Goal: Information Seeking & Learning: Learn about a topic

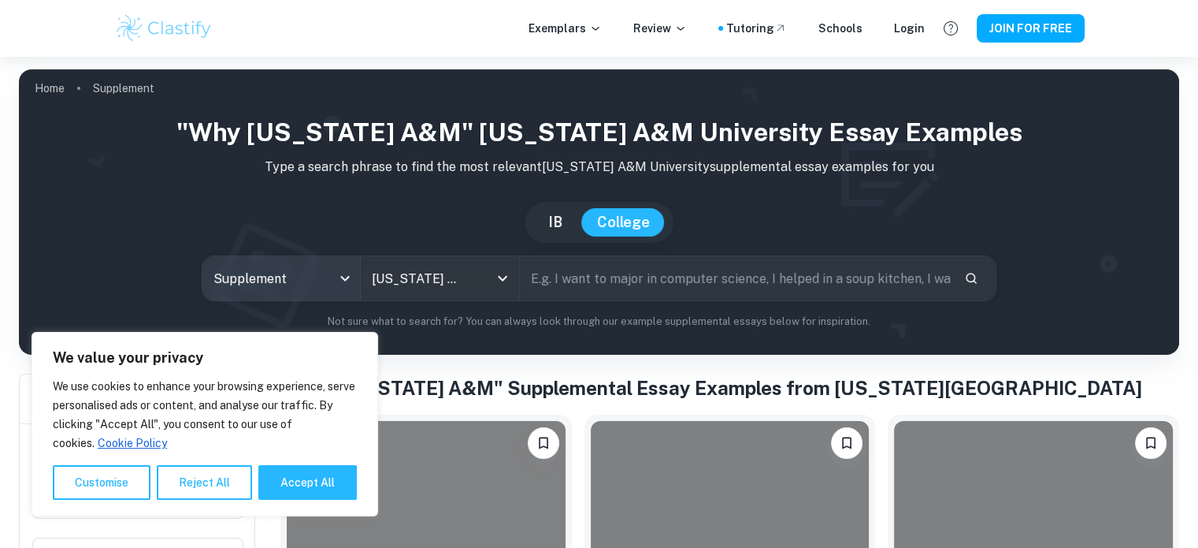
click at [284, 276] on body "We value your privacy We use cookies to enhance your browsing experience, serve…" at bounding box center [599, 331] width 1198 height 548
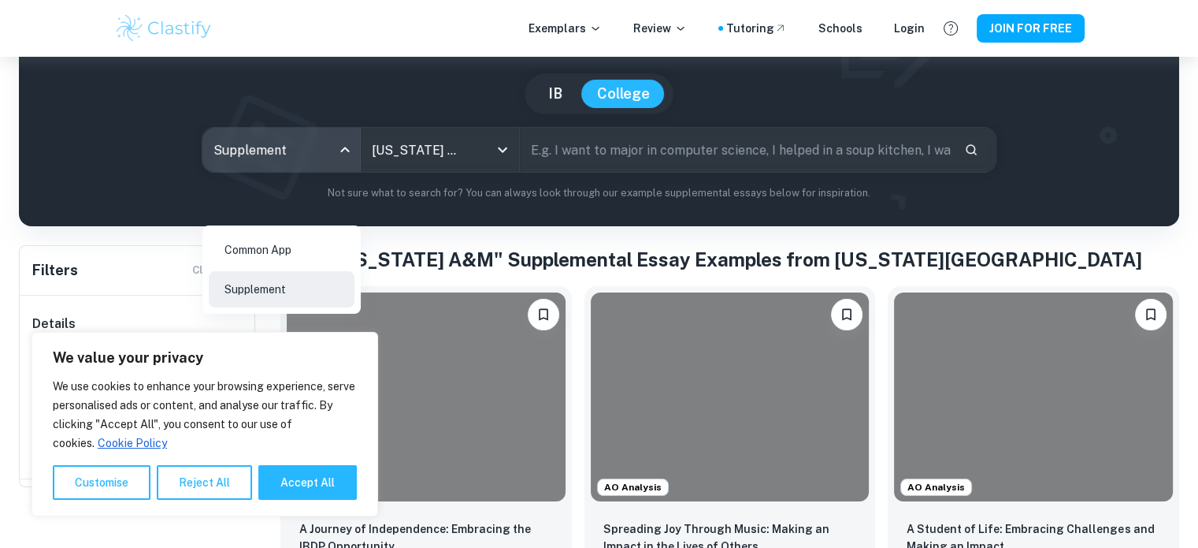
scroll to position [129, 0]
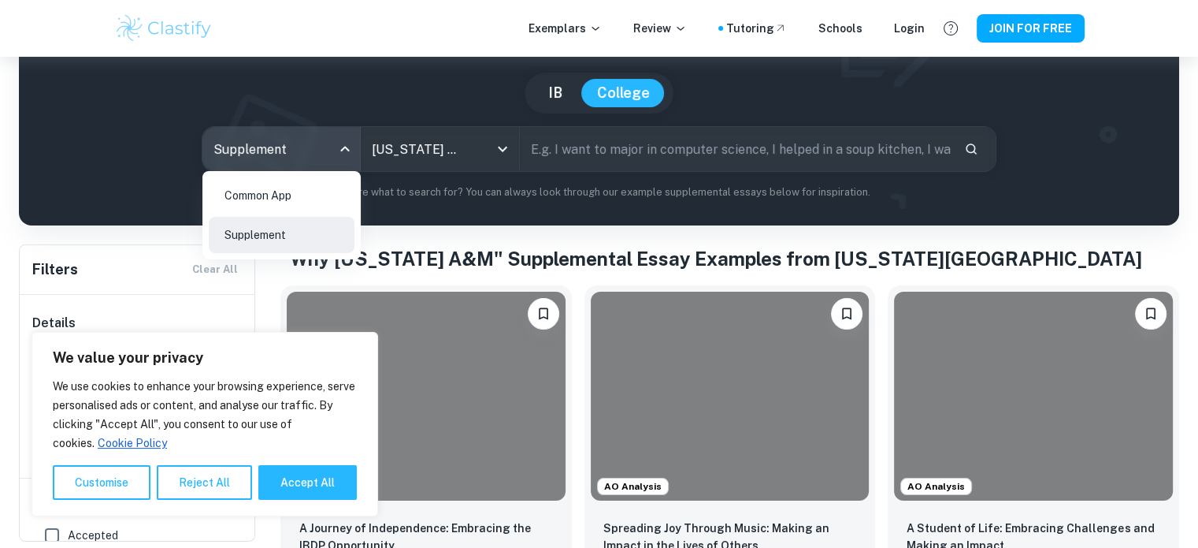
click at [430, 152] on div at bounding box center [599, 274] width 1198 height 548
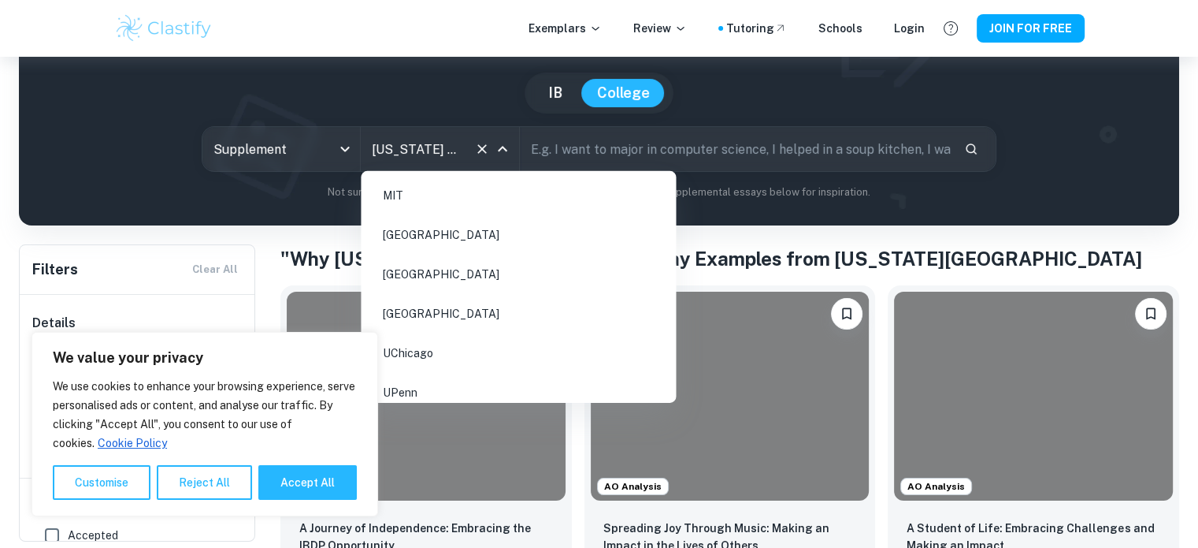
scroll to position [999, 0]
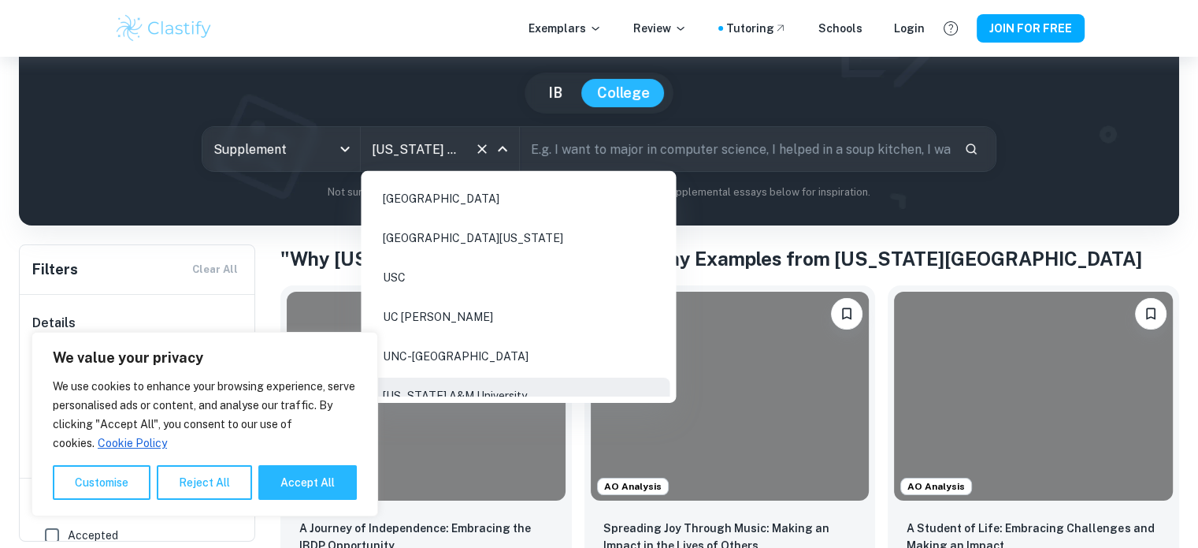
click at [444, 147] on input "[US_STATE] A&M University" at bounding box center [417, 149] width 99 height 30
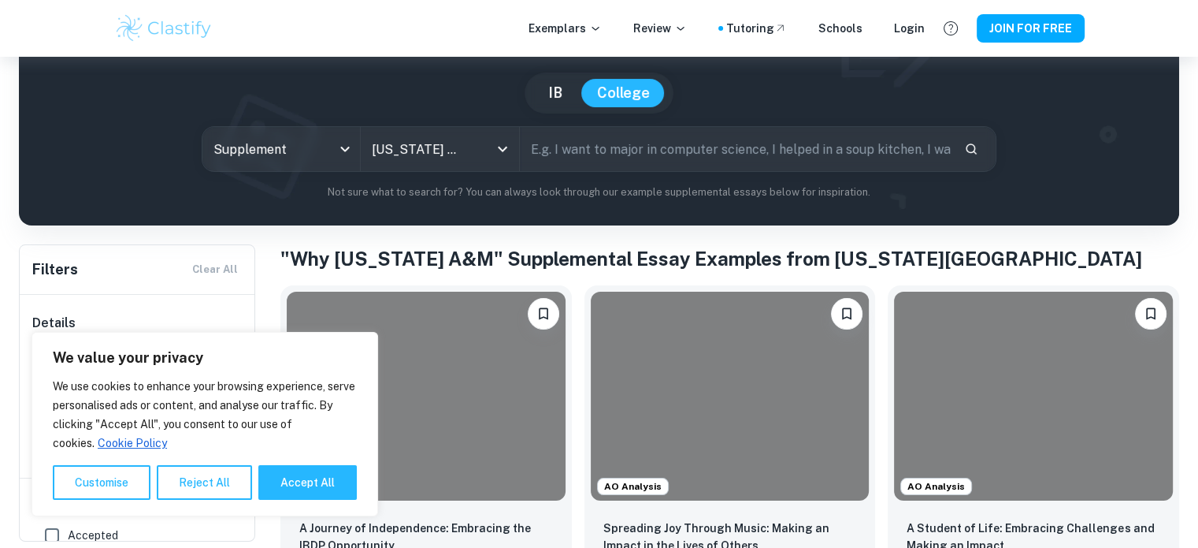
click at [911, 204] on div ""Why [US_STATE] A&M" [US_STATE] A&M University Essay Examples Type a search phr…" at bounding box center [599, 99] width 1160 height 254
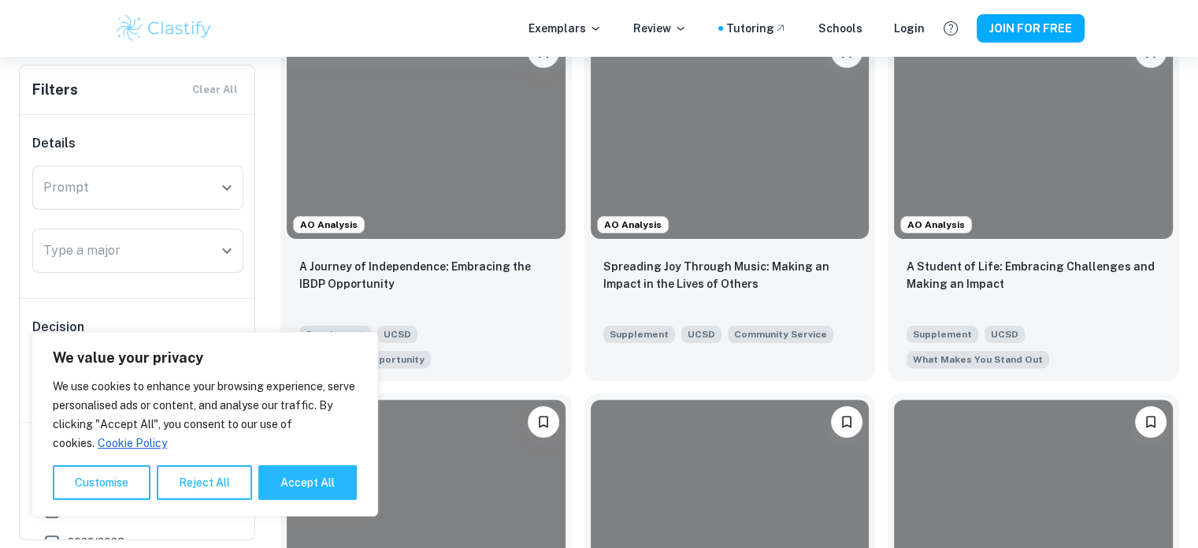
scroll to position [392, 0]
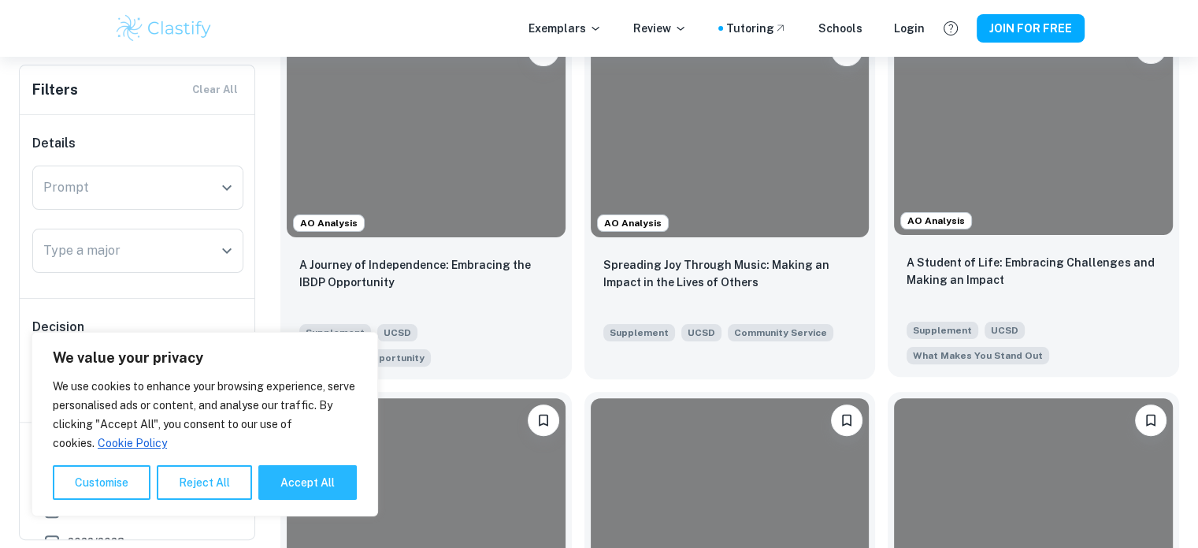
click at [1010, 174] on div at bounding box center [1033, 130] width 279 height 209
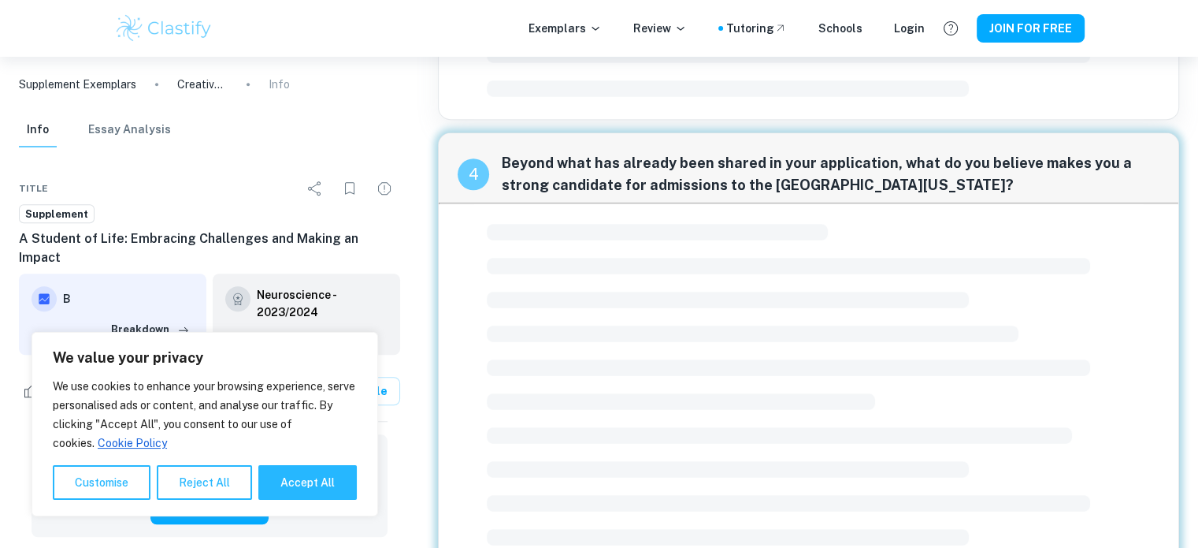
scroll to position [1247, 0]
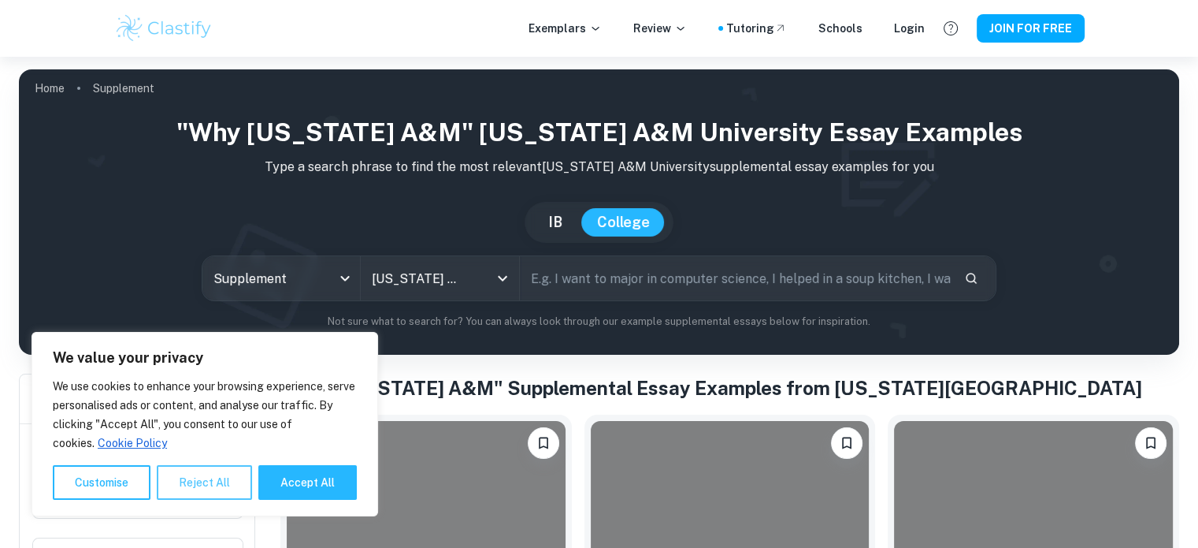
click at [184, 475] on button "Reject All" at bounding box center [204, 482] width 95 height 35
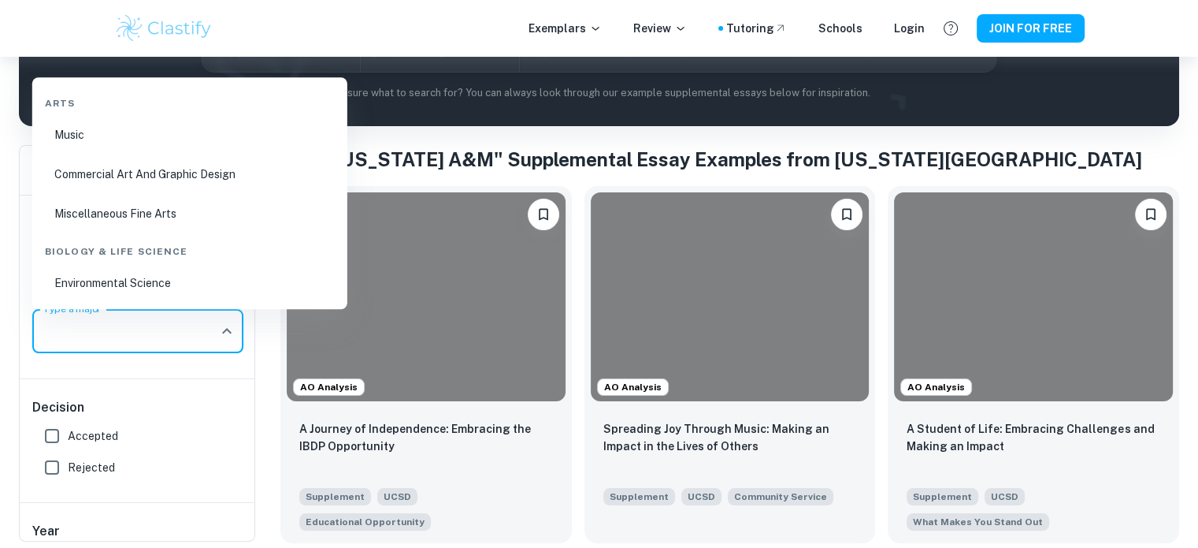
click at [114, 334] on input "Type a major" at bounding box center [125, 331] width 173 height 30
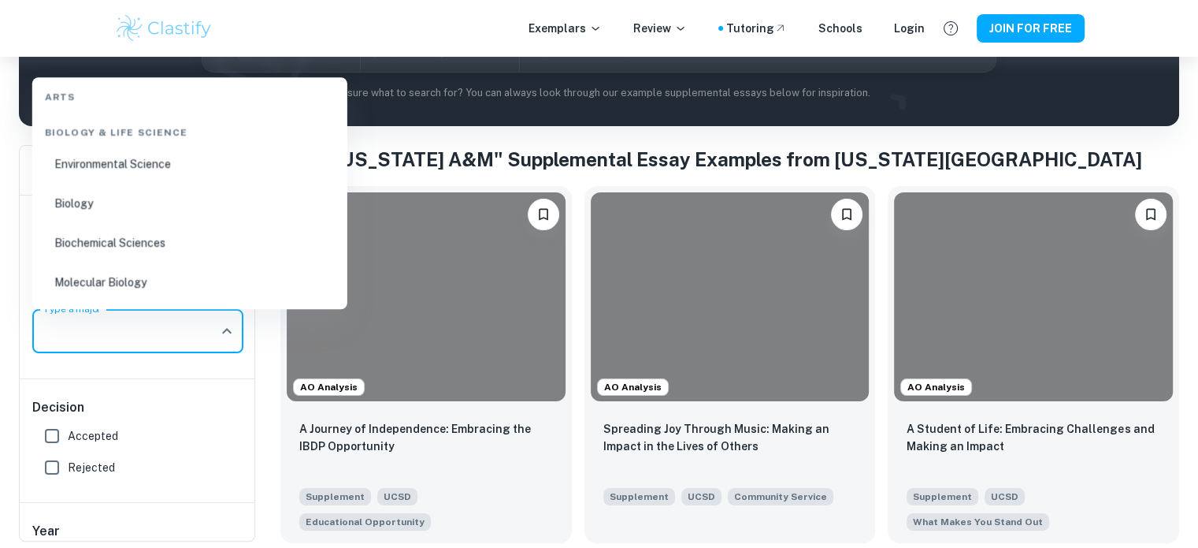
scroll to position [118, 0]
click at [149, 239] on li "Biochemical Sciences" at bounding box center [190, 243] width 303 height 36
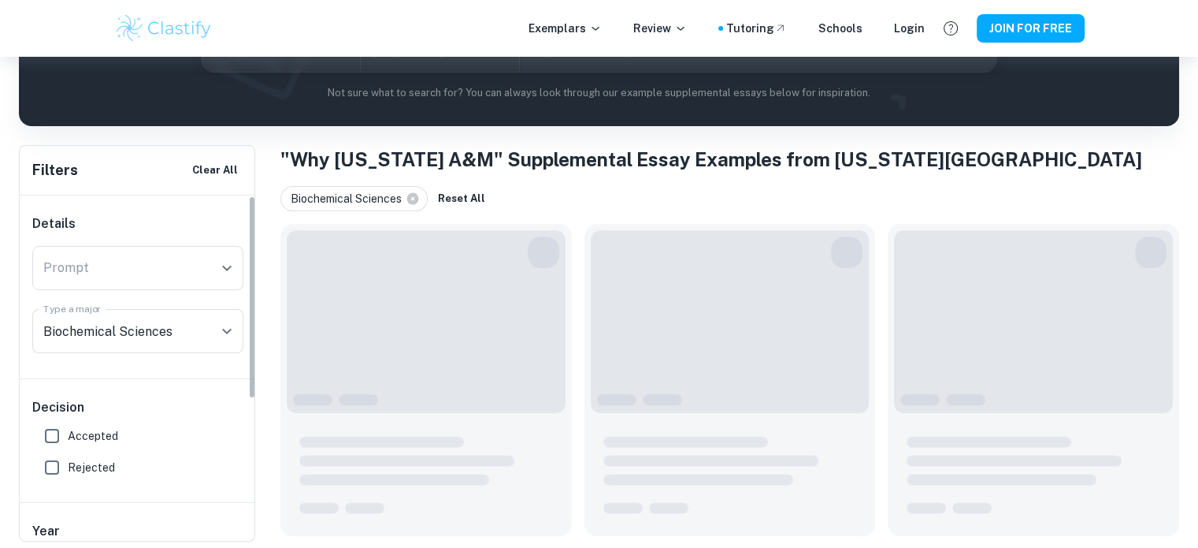
type input "Biochemical Sciences"
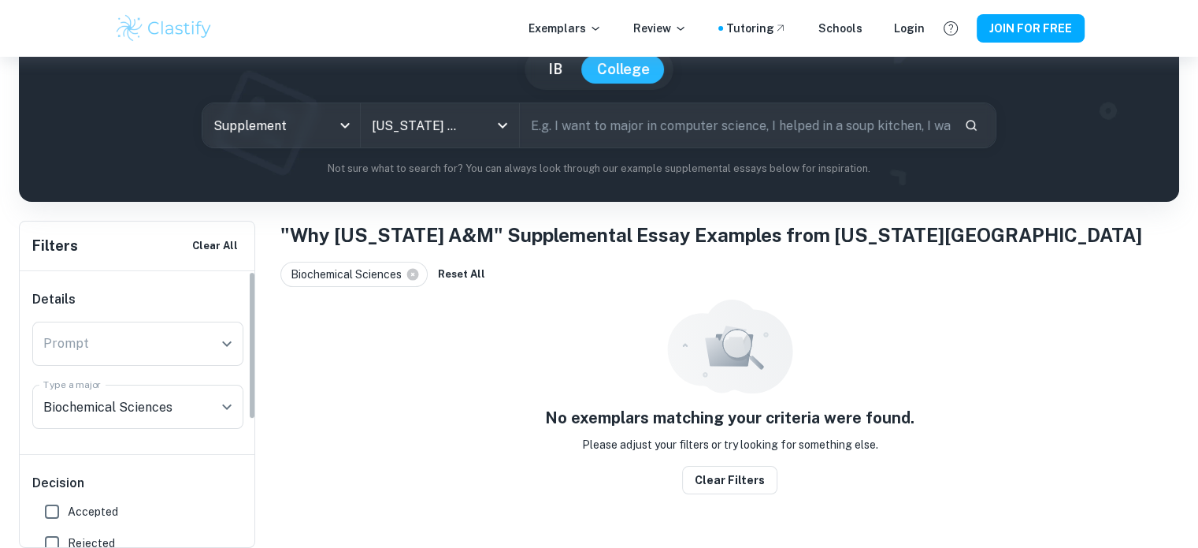
scroll to position [98, 0]
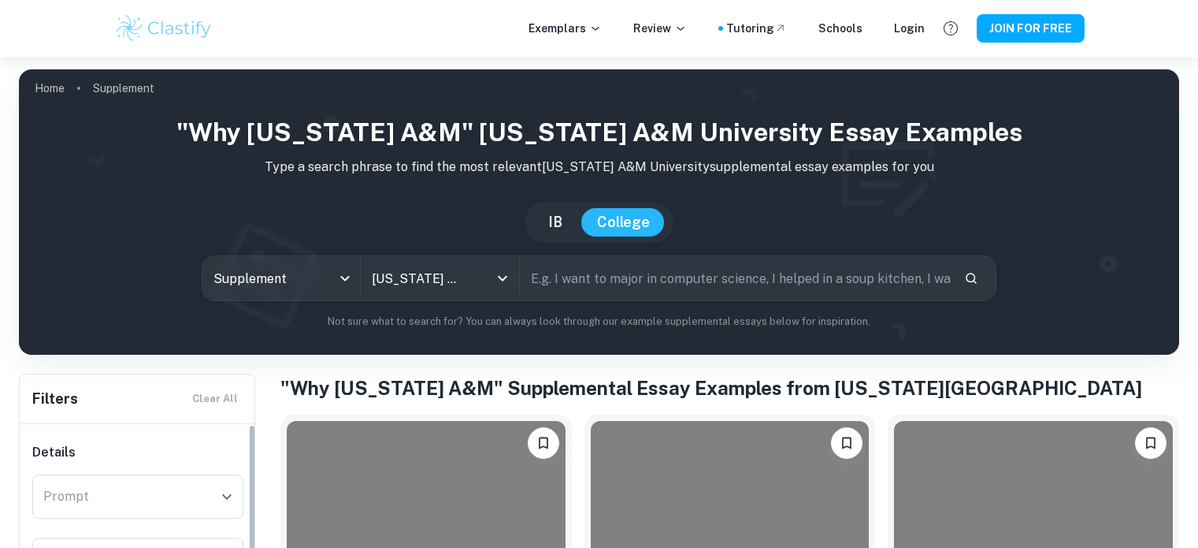
scroll to position [158, 0]
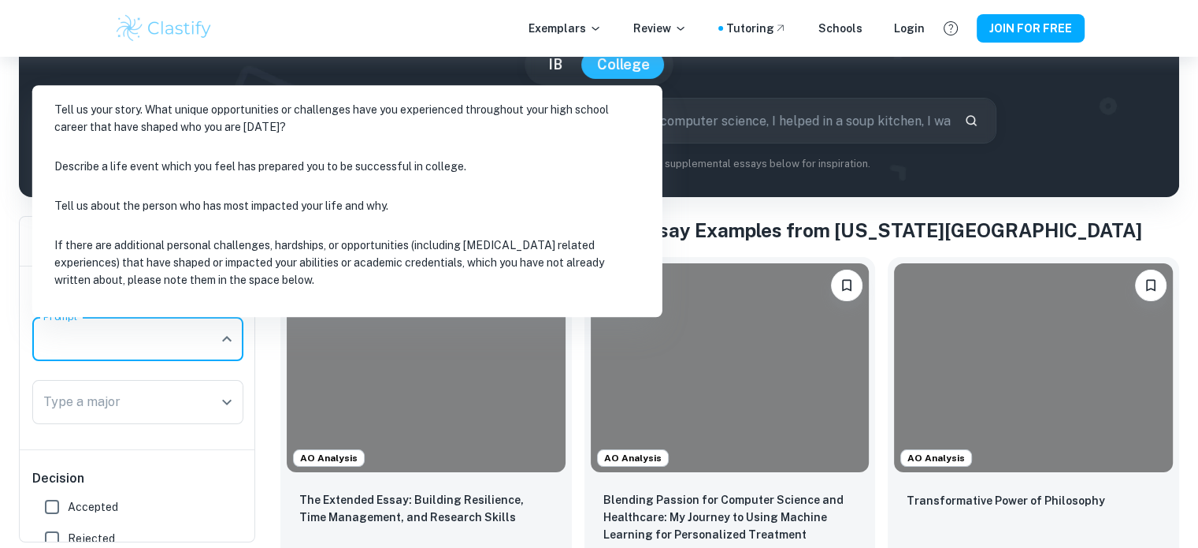
click at [88, 330] on input "Prompt" at bounding box center [125, 339] width 173 height 30
click at [151, 170] on li "Describe a life event which you feel has prepared you to be successful in colle…" at bounding box center [348, 166] width 618 height 36
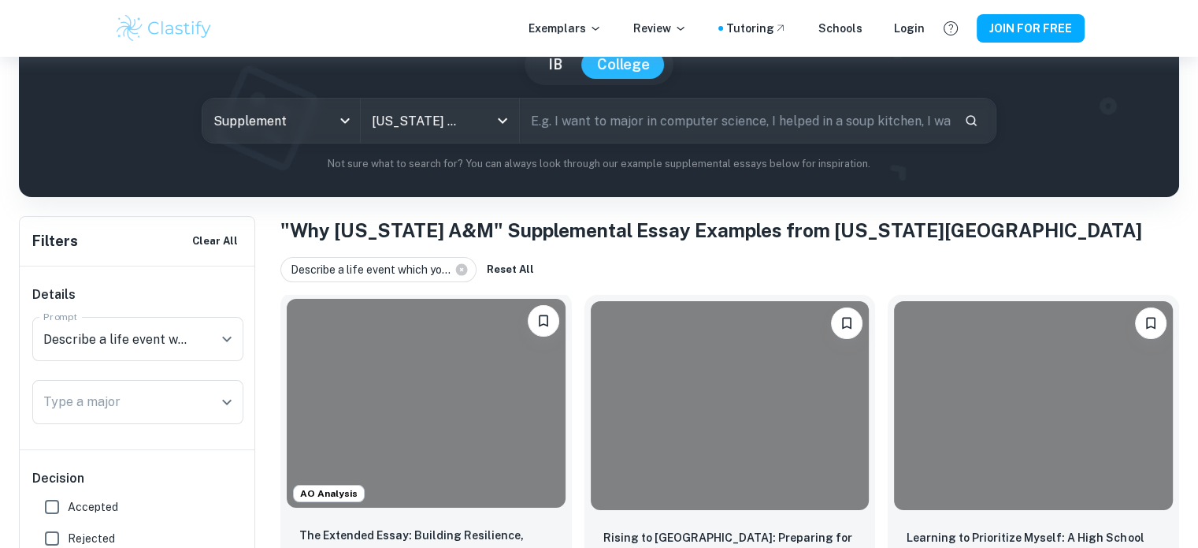
scroll to position [296, 0]
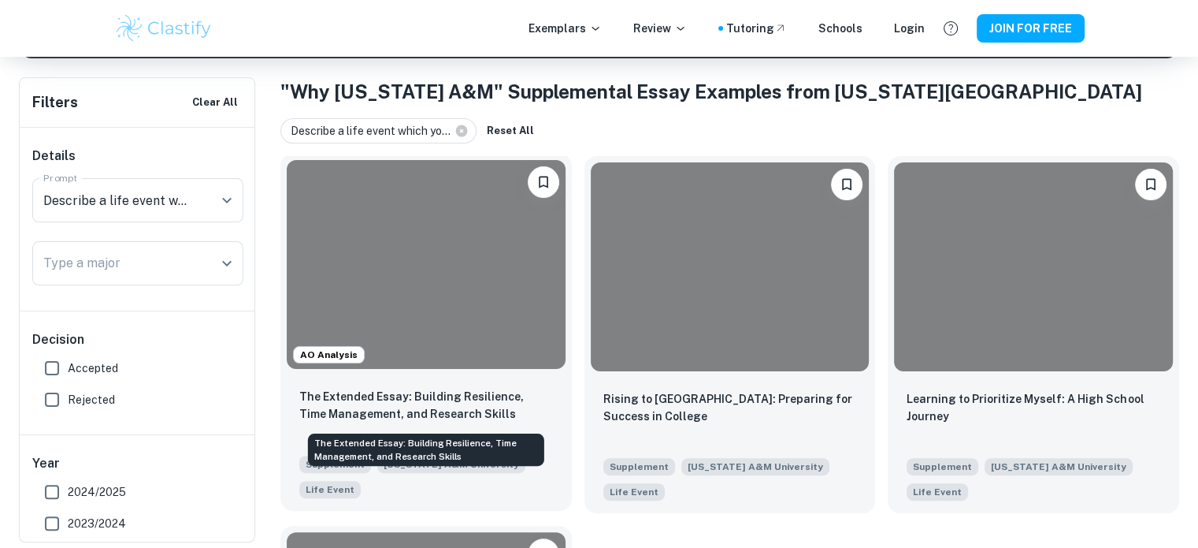
click at [444, 393] on p "The Extended Essay: Building Resilience, Time Management, and Research Skills" at bounding box center [426, 405] width 254 height 35
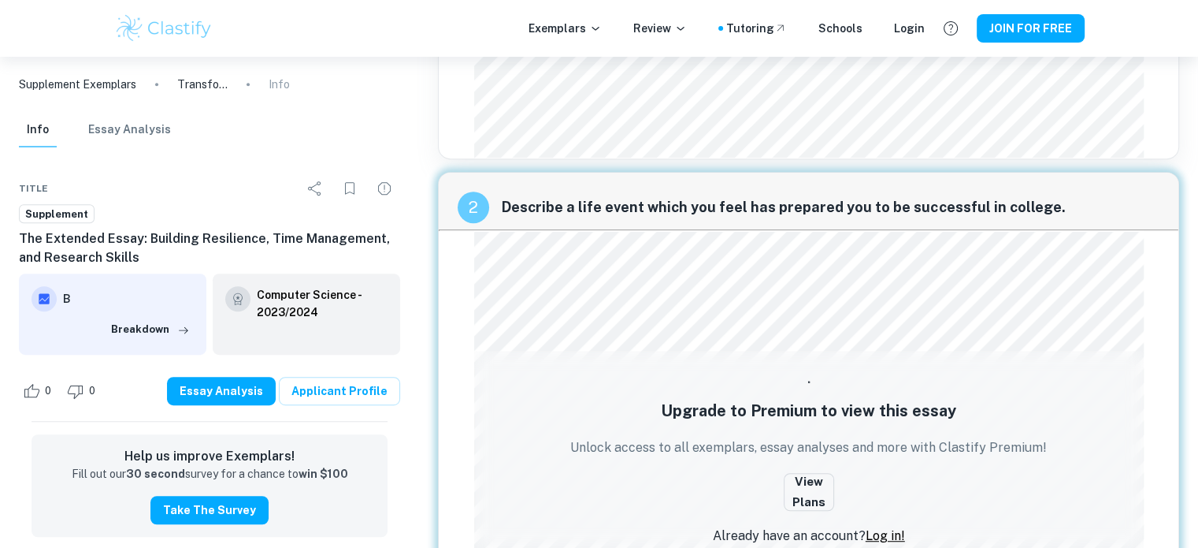
scroll to position [862, 0]
click at [146, 329] on button "Breakdown" at bounding box center [150, 329] width 87 height 24
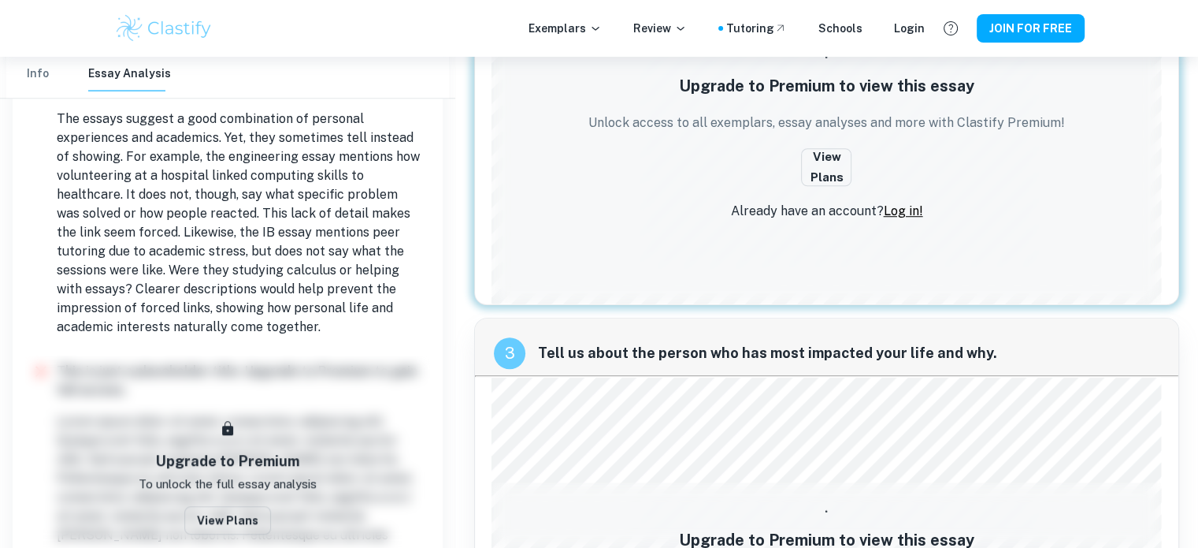
scroll to position [1186, 0]
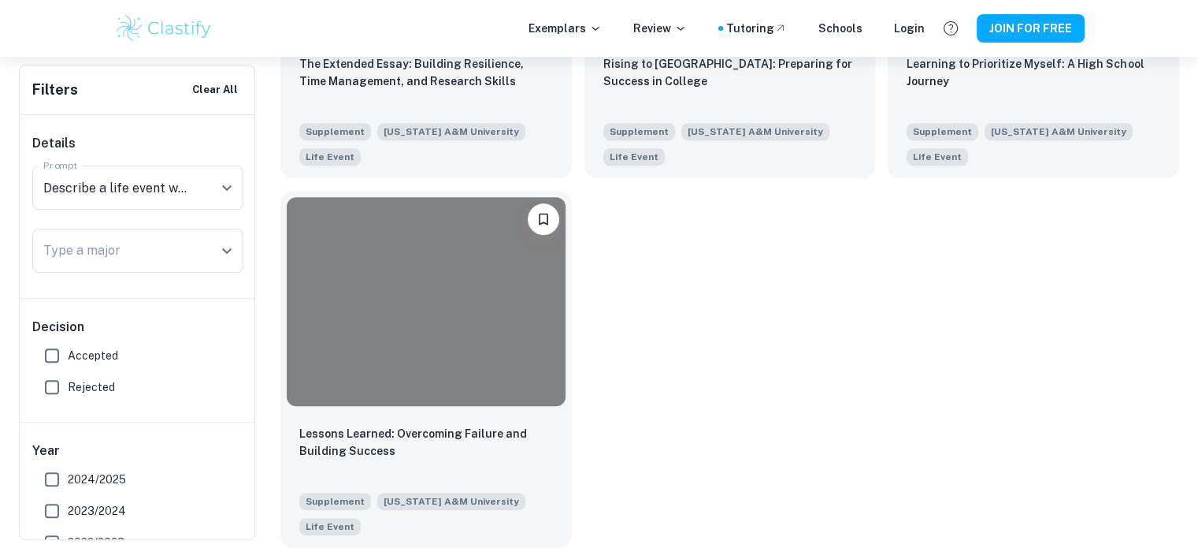
scroll to position [633, 0]
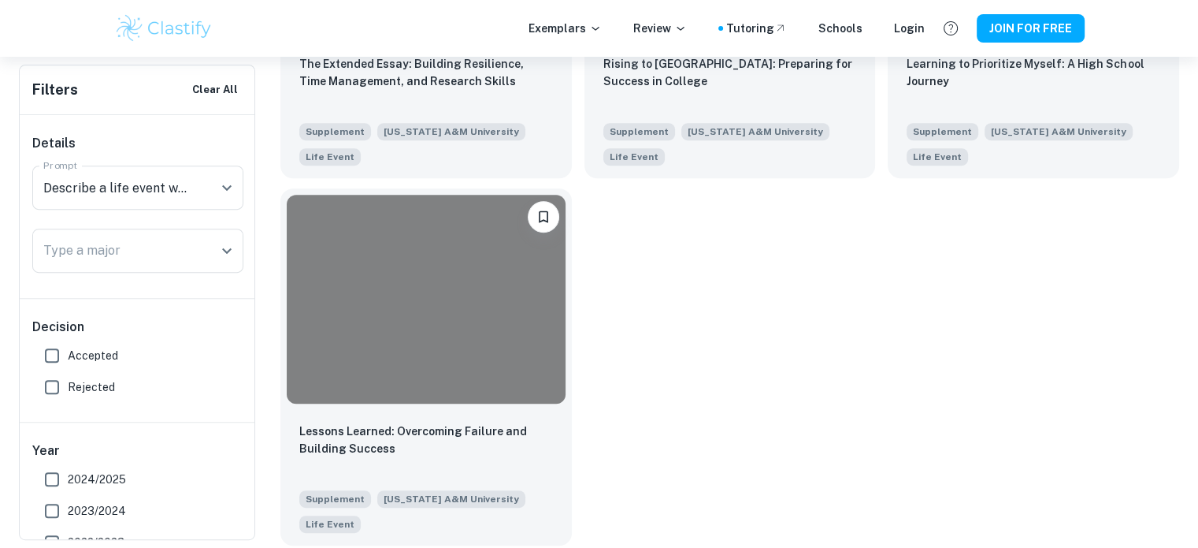
click at [438, 379] on div at bounding box center [426, 299] width 279 height 209
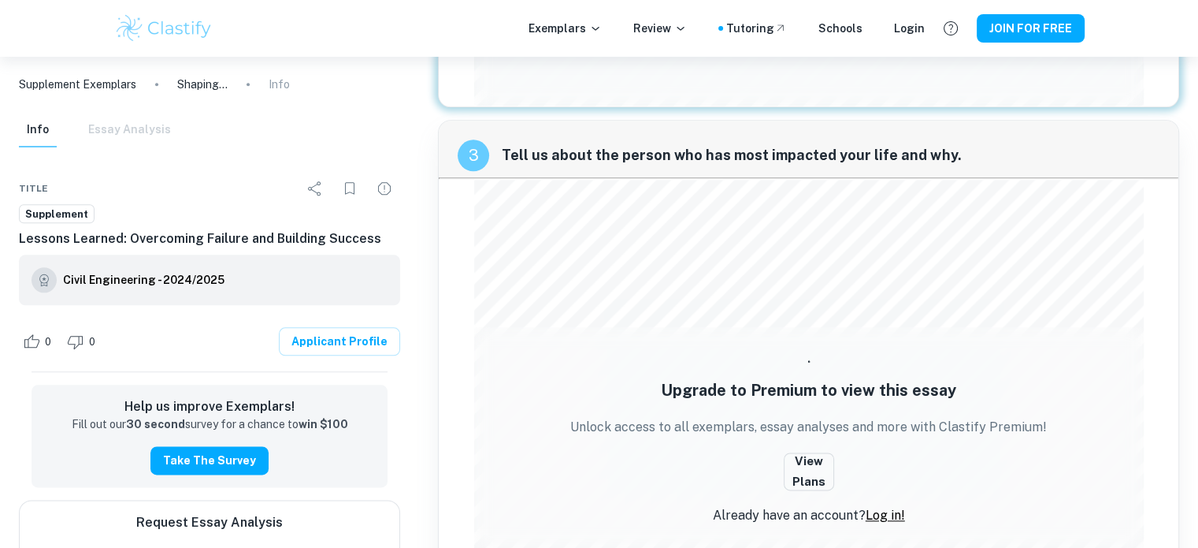
scroll to position [1979, 0]
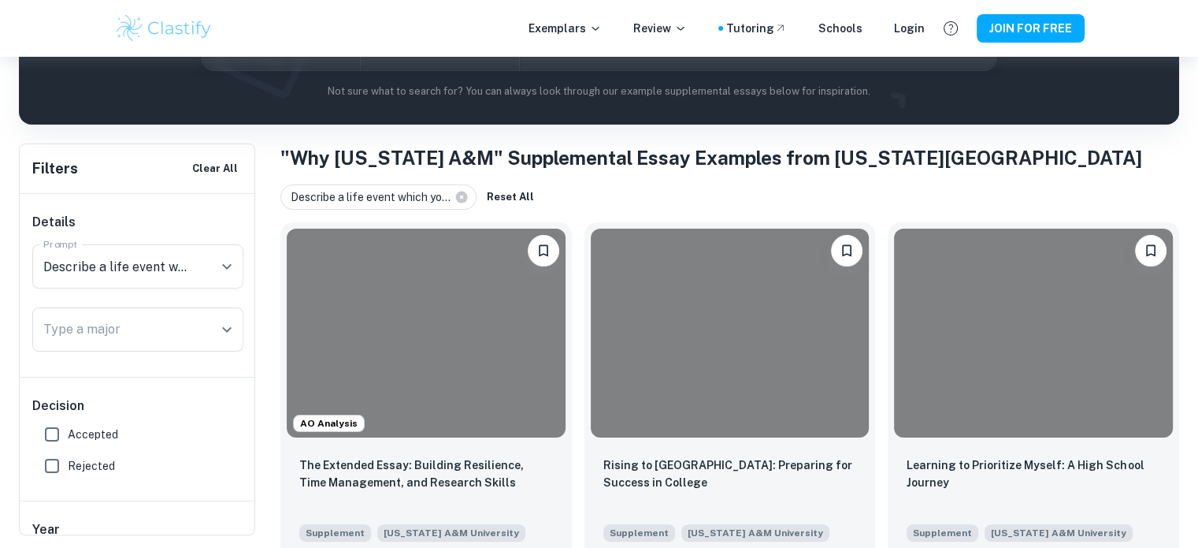
scroll to position [217, 0]
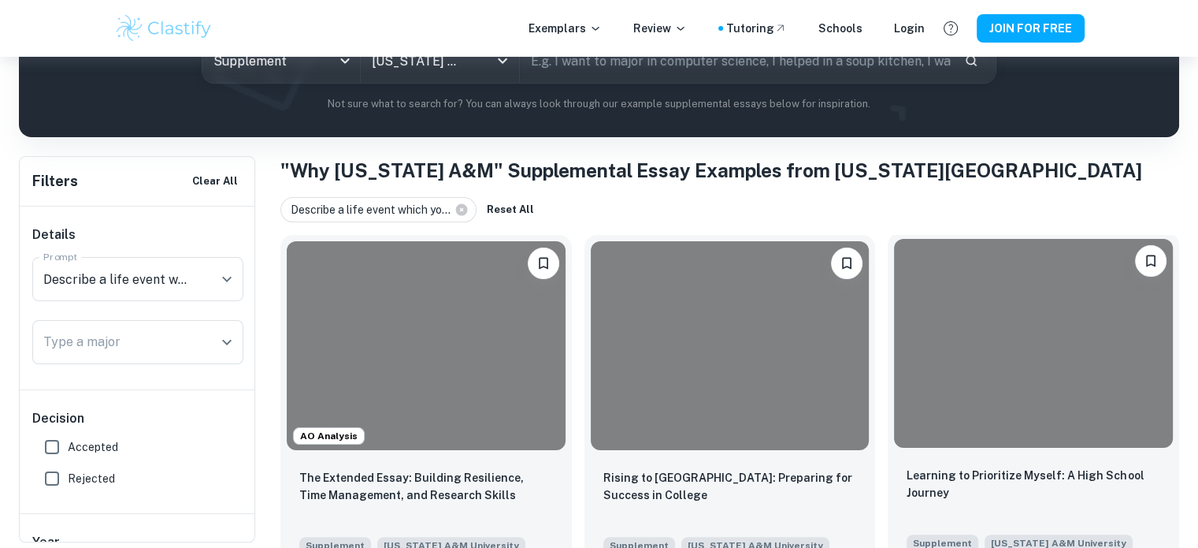
click at [1147, 393] on div at bounding box center [1033, 343] width 279 height 209
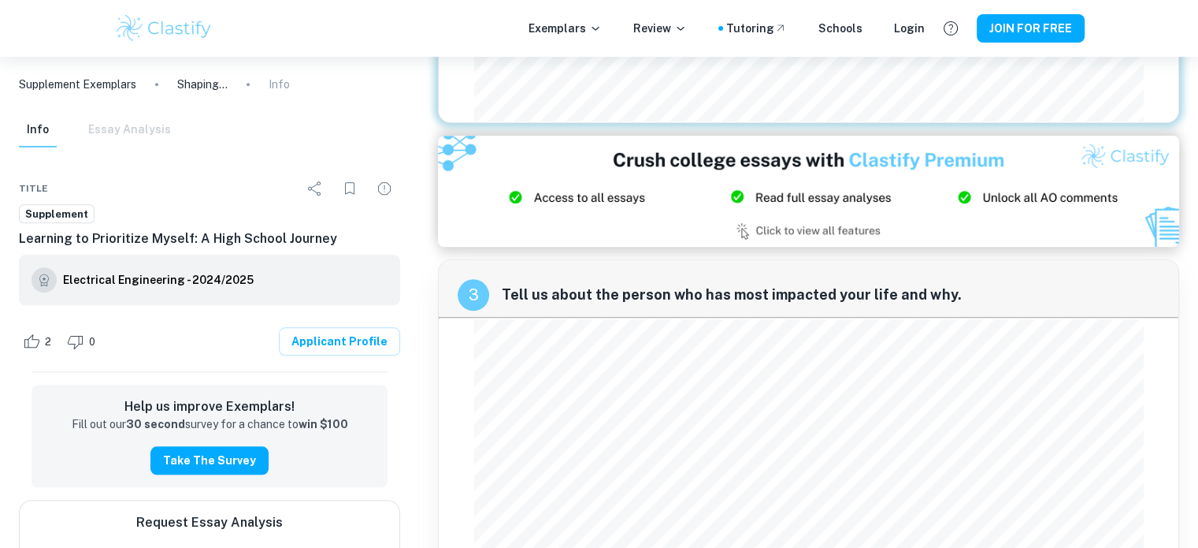
scroll to position [1626, 0]
